Goal: Task Accomplishment & Management: Use online tool/utility

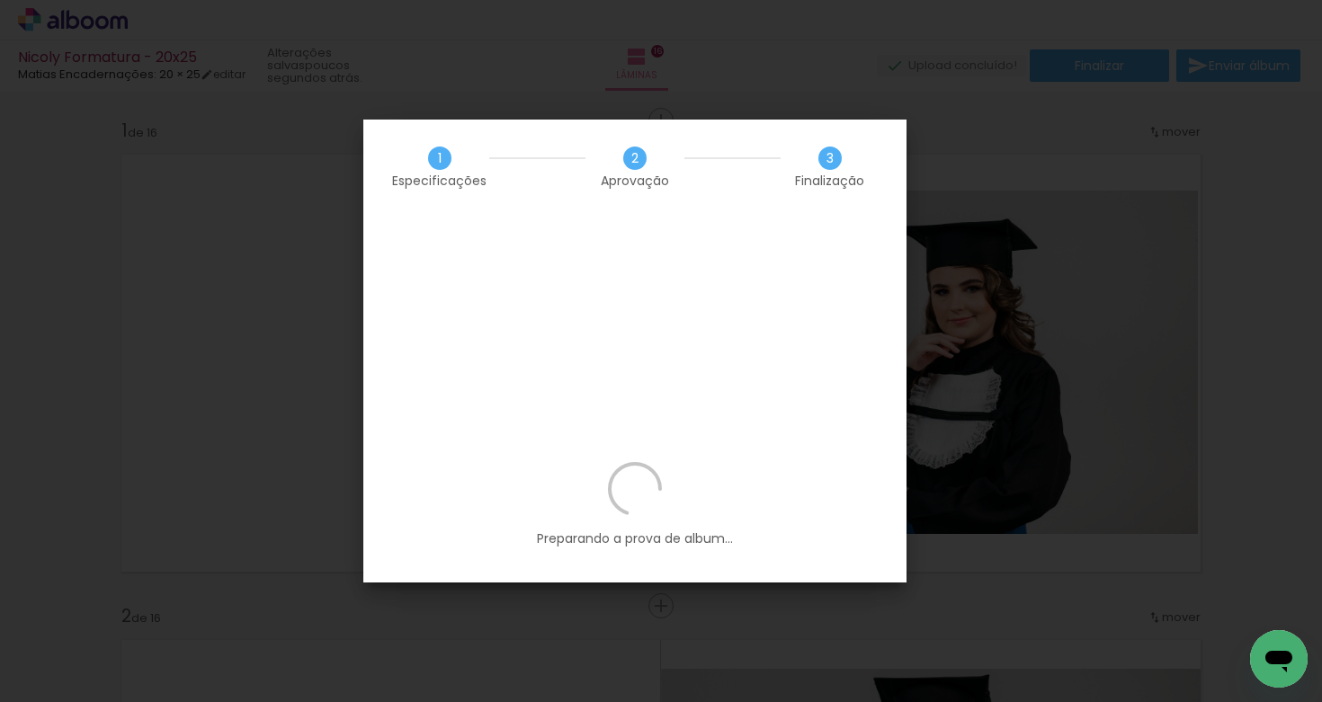
scroll to position [735, 0]
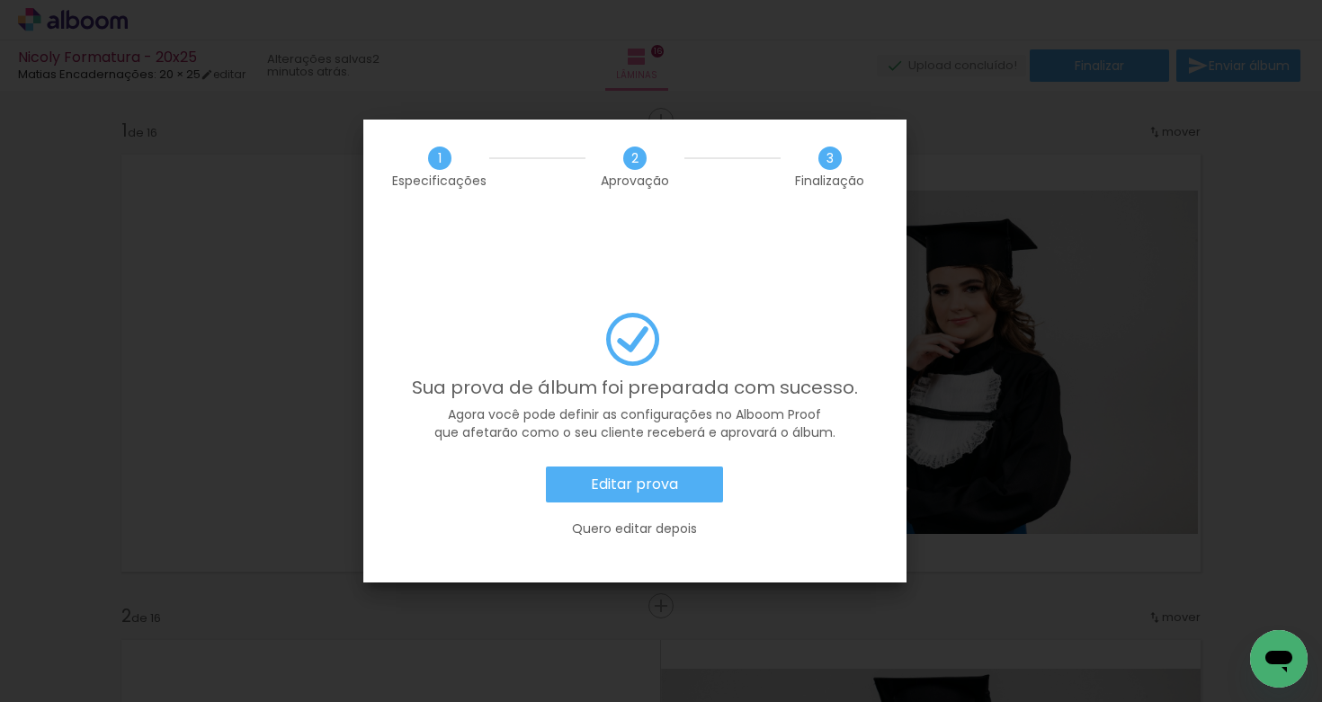
click at [0, 0] on slot "Editar prova" at bounding box center [0, 0] width 0 height 0
